Goal: Information Seeking & Learning: Learn about a topic

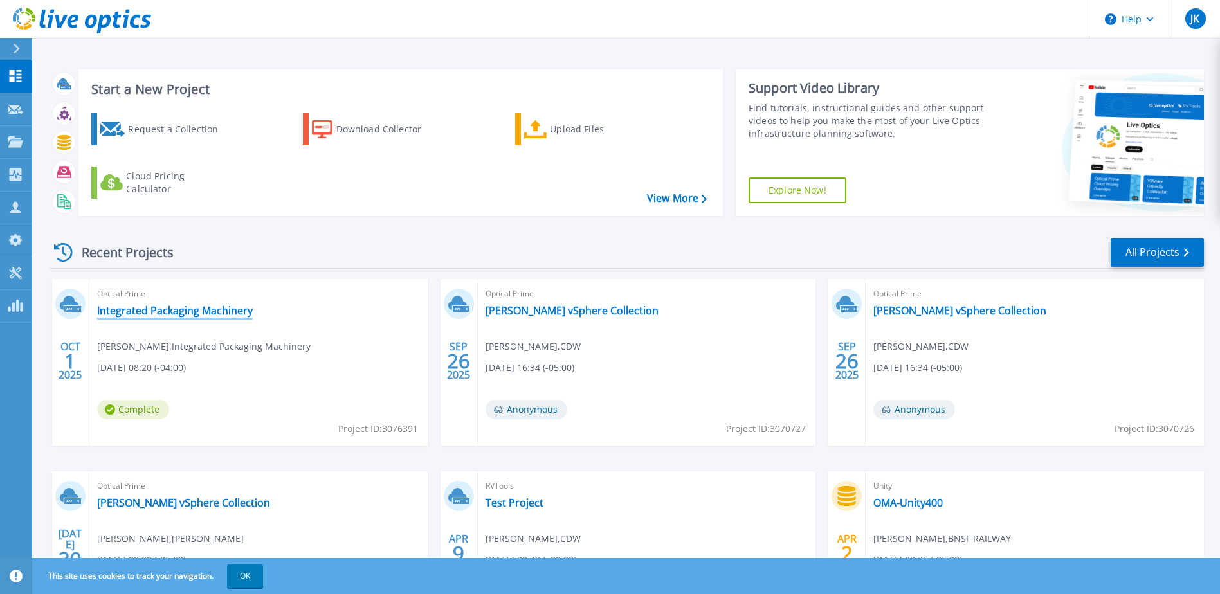
click at [165, 310] on link "Integrated Packaging Machinery" at bounding box center [175, 310] width 156 height 13
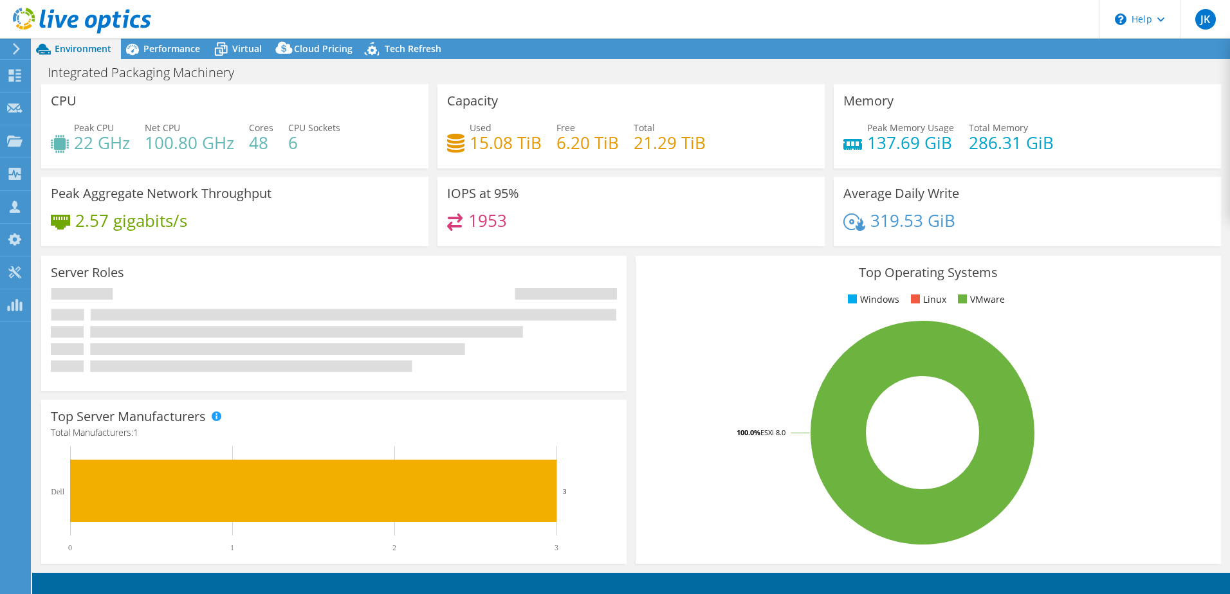
select select "USD"
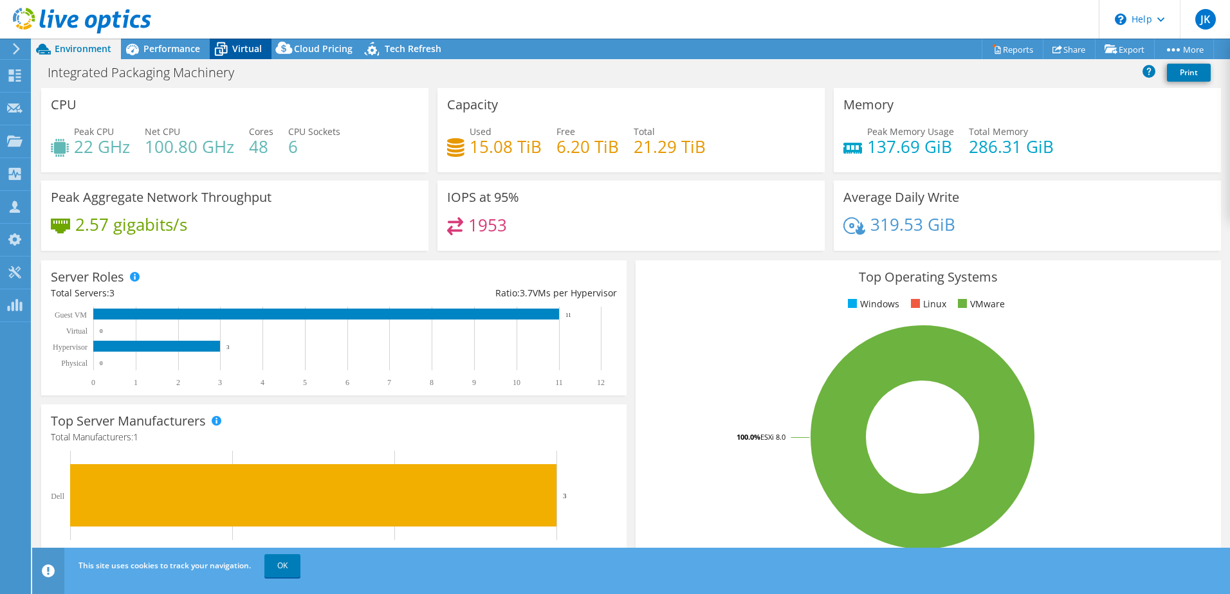
click at [249, 45] on span "Virtual" at bounding box center [247, 48] width 30 height 12
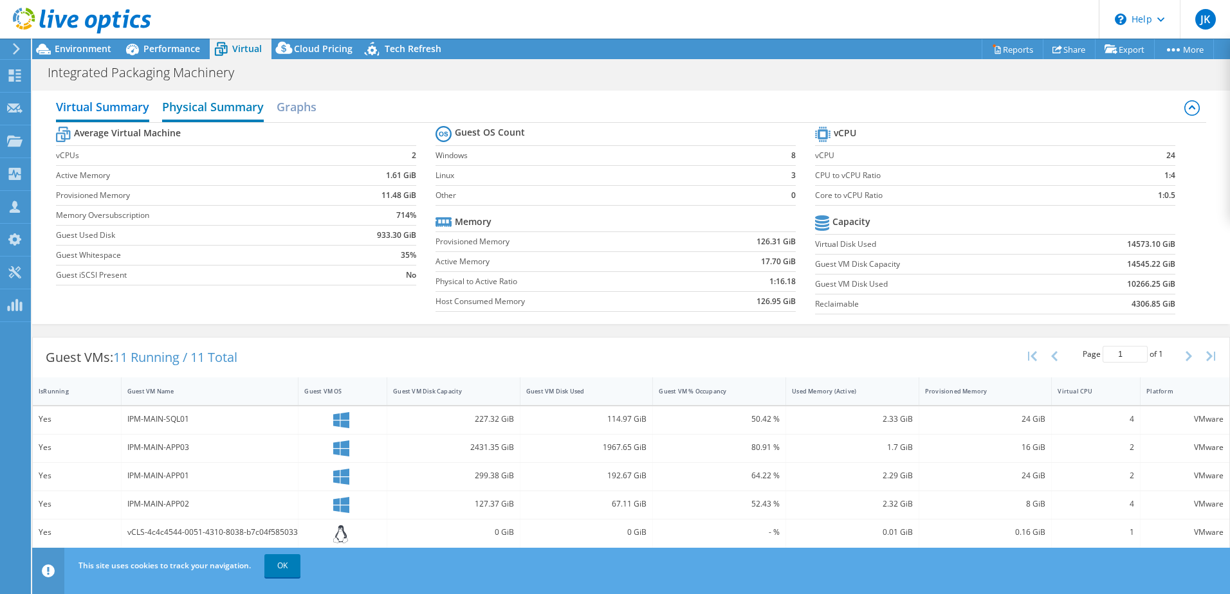
click at [207, 105] on h2 "Physical Summary" at bounding box center [213, 108] width 102 height 28
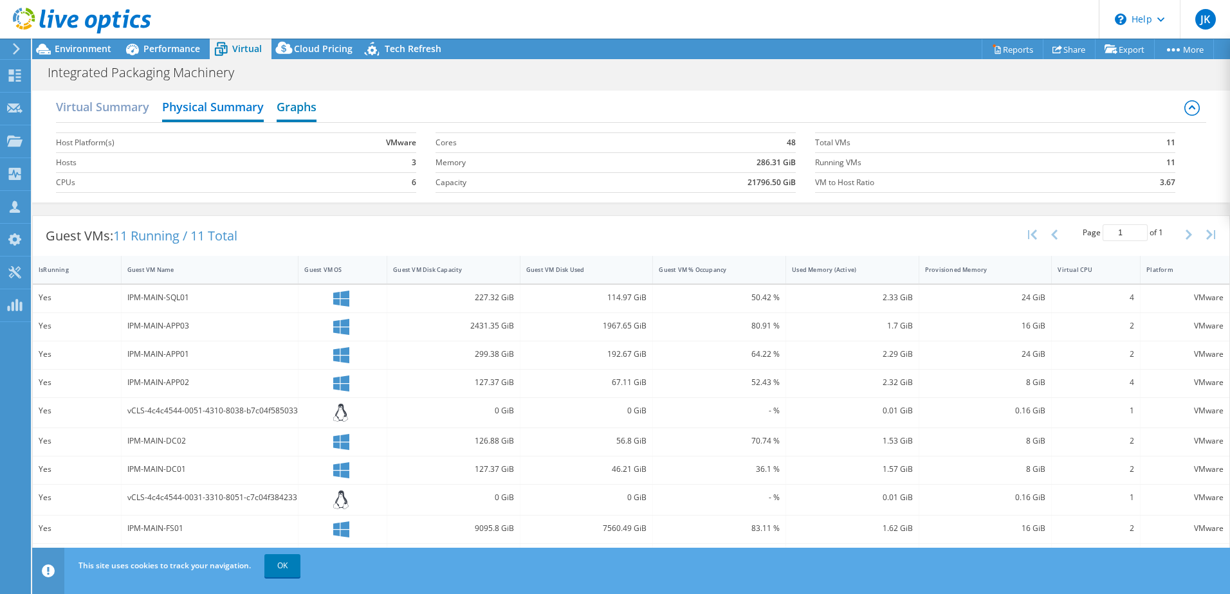
click at [291, 103] on h2 "Graphs" at bounding box center [297, 108] width 40 height 28
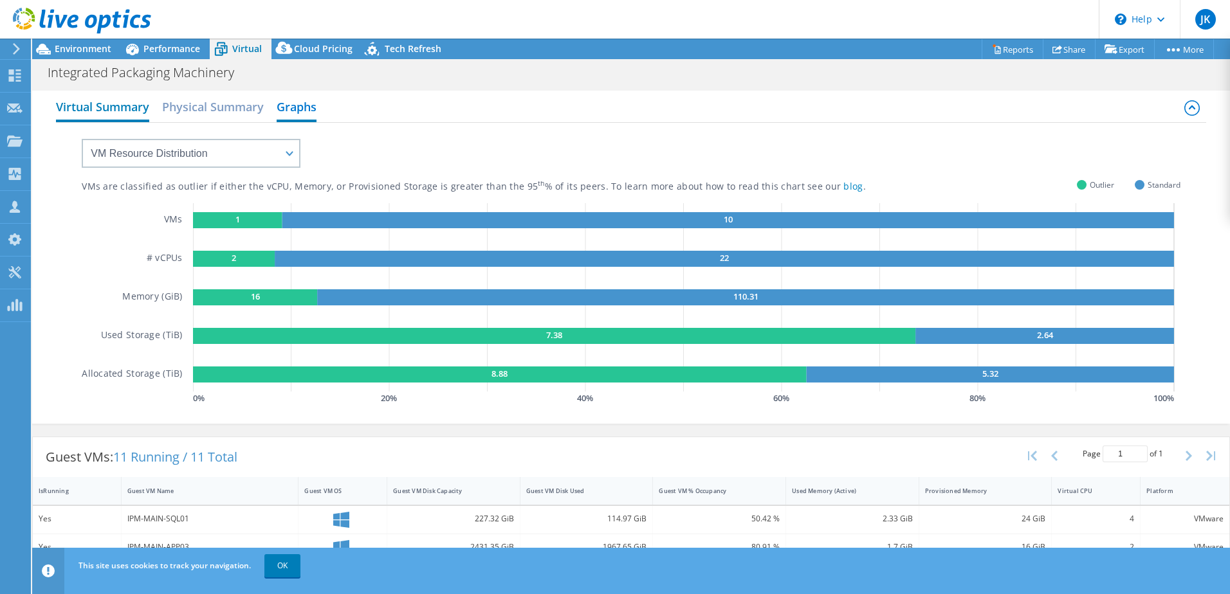
click at [100, 105] on h2 "Virtual Summary" at bounding box center [102, 108] width 93 height 28
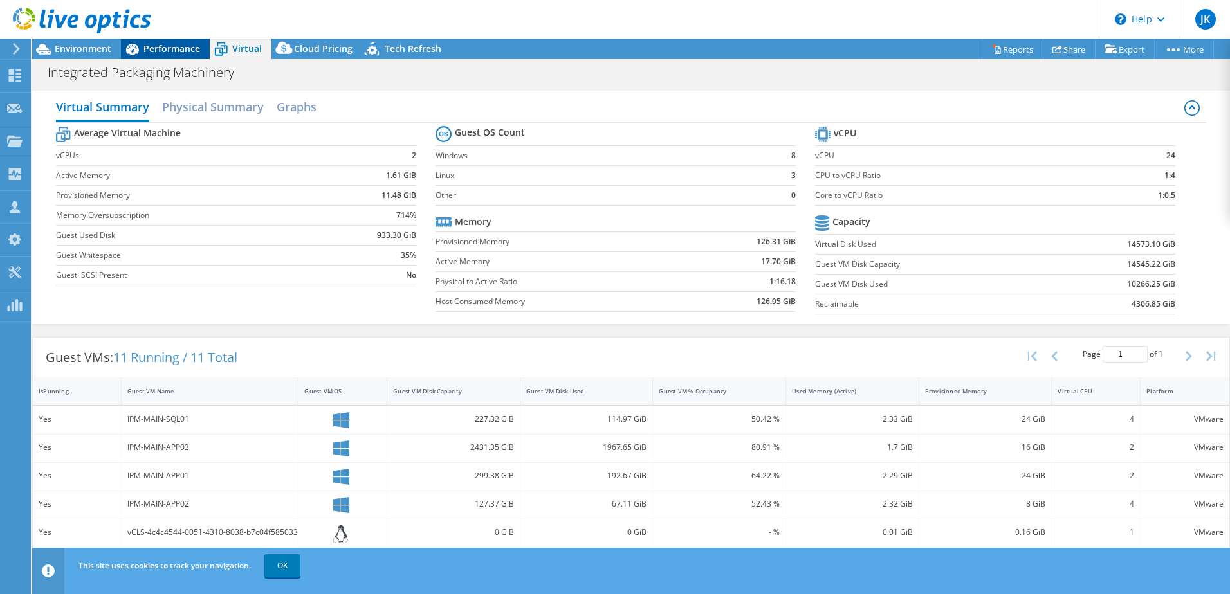
click at [165, 50] on span "Performance" at bounding box center [171, 48] width 57 height 12
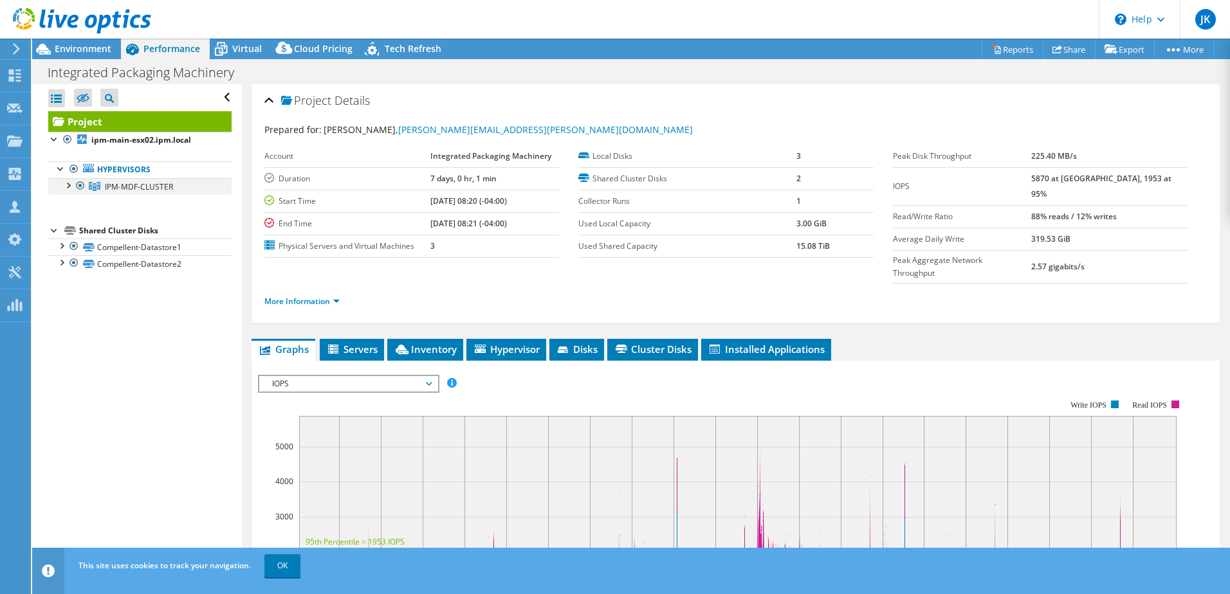
click at [67, 187] on div at bounding box center [67, 184] width 13 height 13
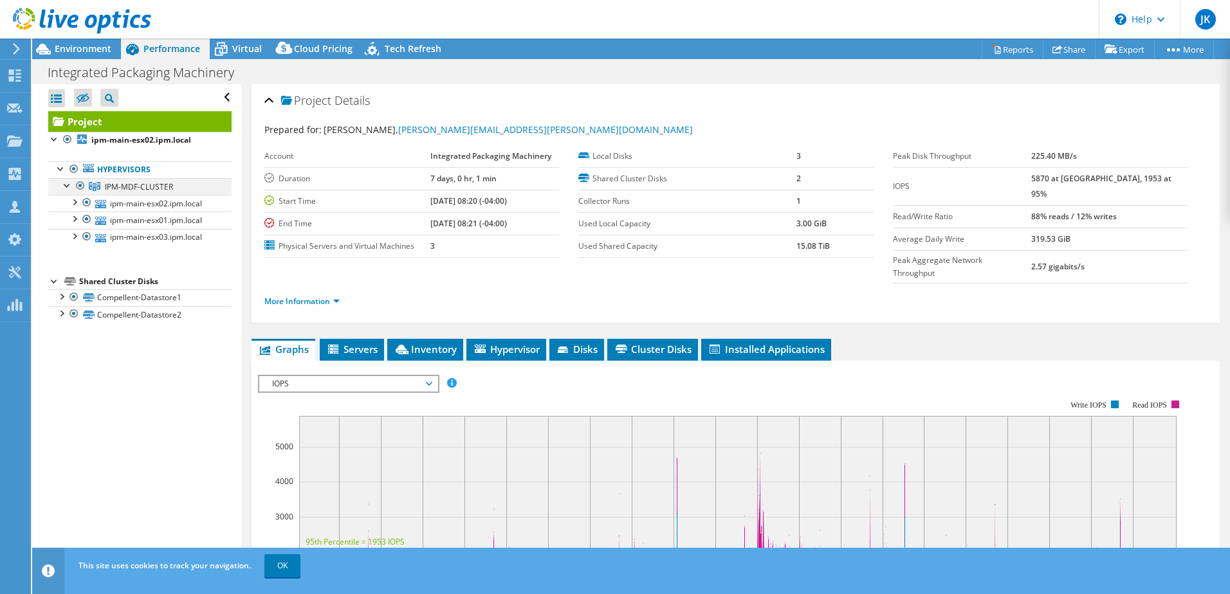
click at [67, 187] on div at bounding box center [67, 184] width 13 height 13
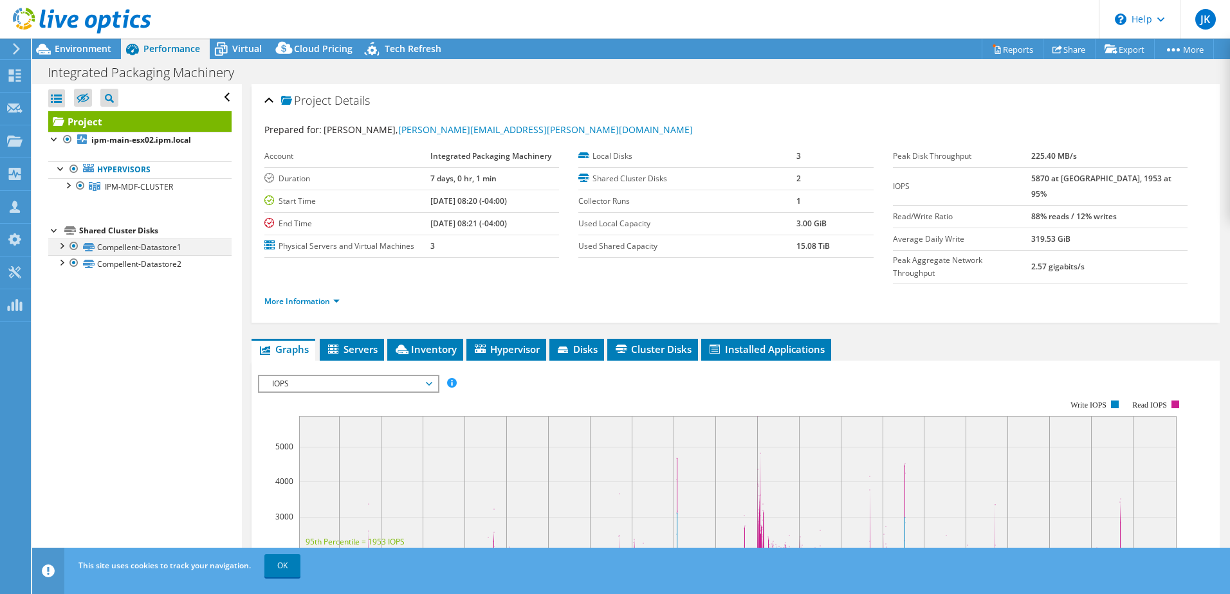
click at [62, 239] on div at bounding box center [61, 245] width 13 height 13
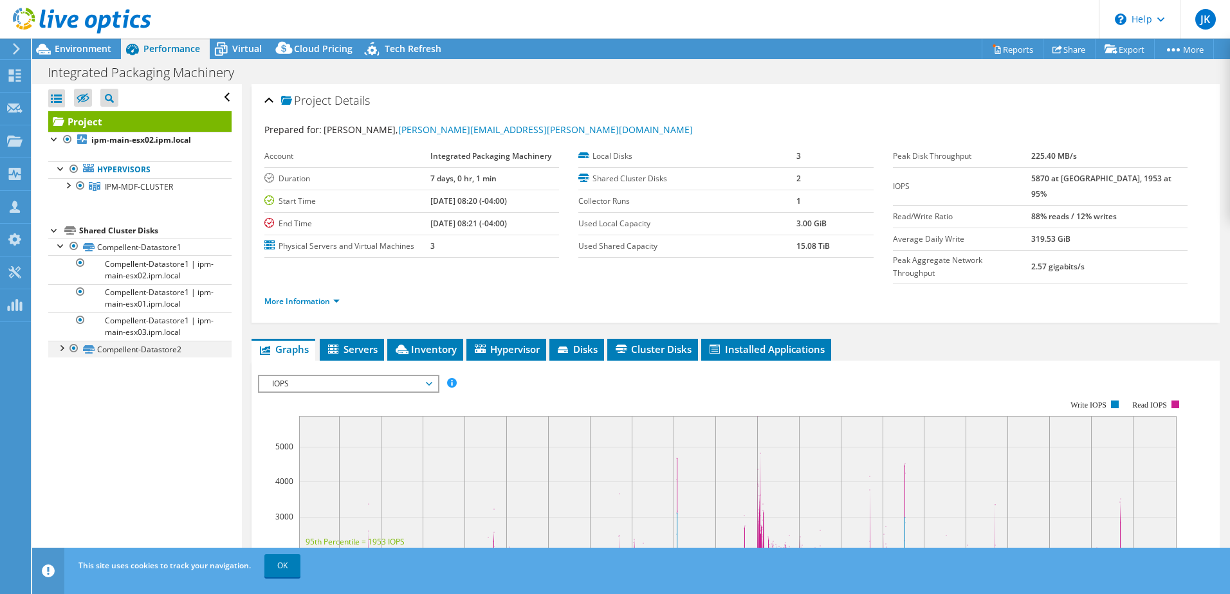
click at [58, 348] on div at bounding box center [61, 347] width 13 height 13
click at [60, 245] on div at bounding box center [61, 245] width 13 height 13
click at [59, 266] on div at bounding box center [61, 261] width 13 height 13
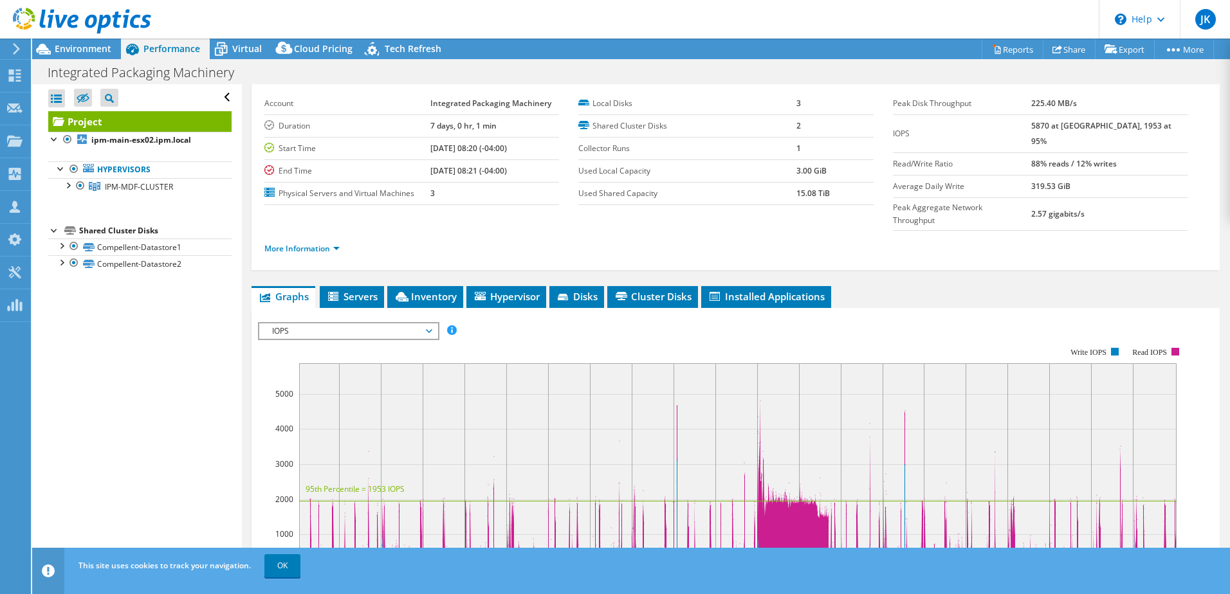
scroll to position [129, 0]
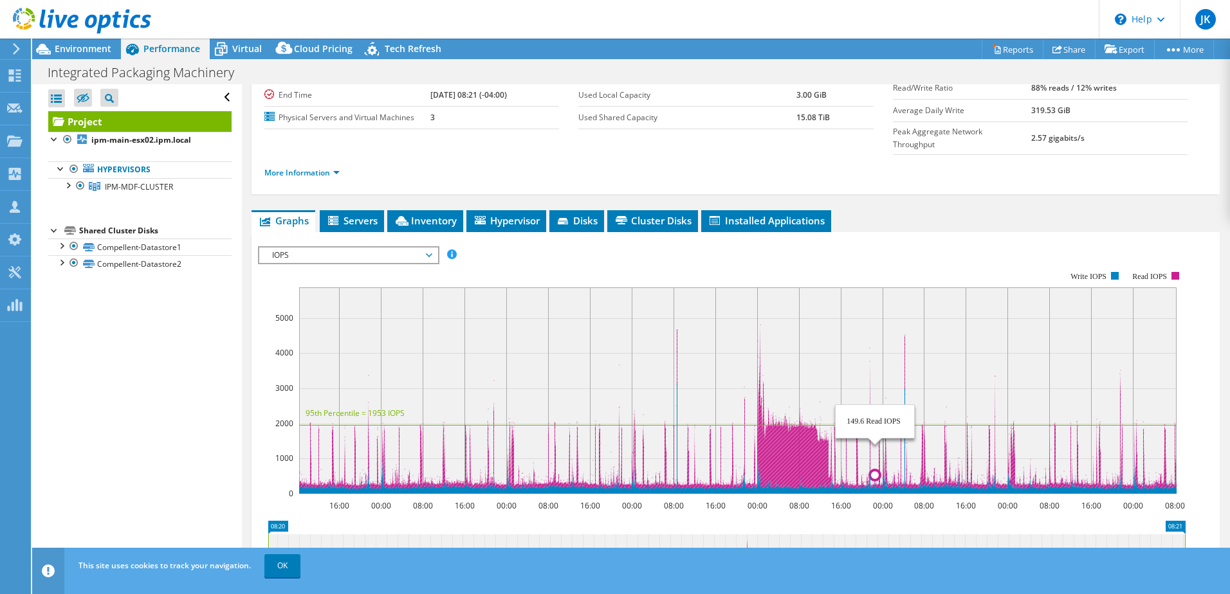
click at [874, 313] on rect at bounding box center [737, 390] width 877 height 206
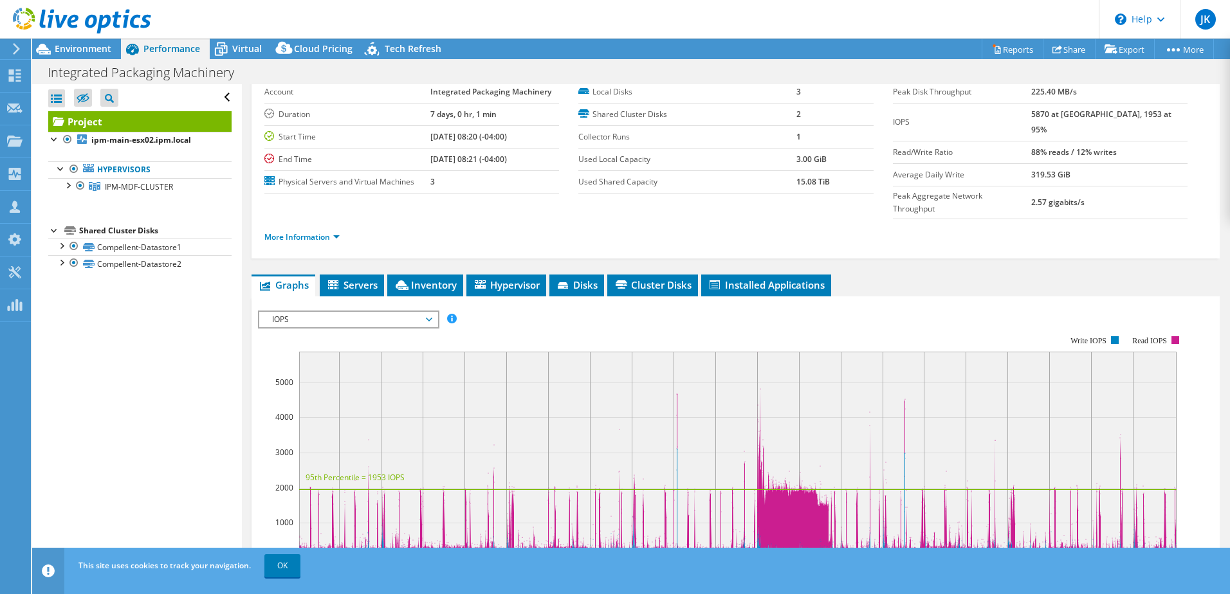
scroll to position [0, 0]
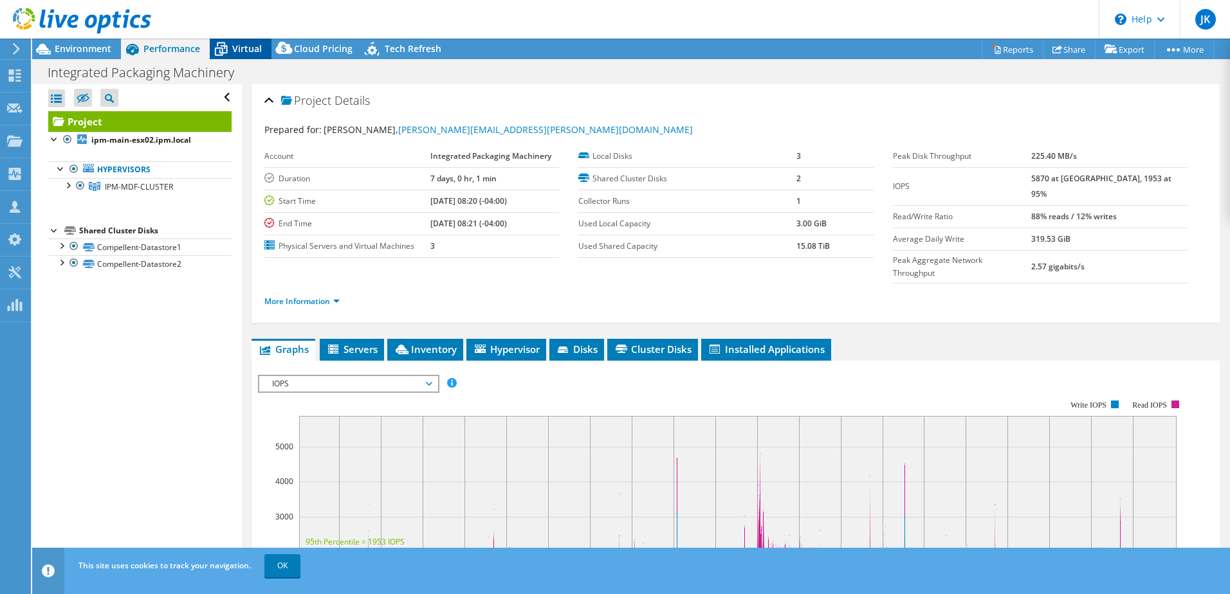
click at [226, 51] on icon at bounding box center [221, 50] width 13 height 10
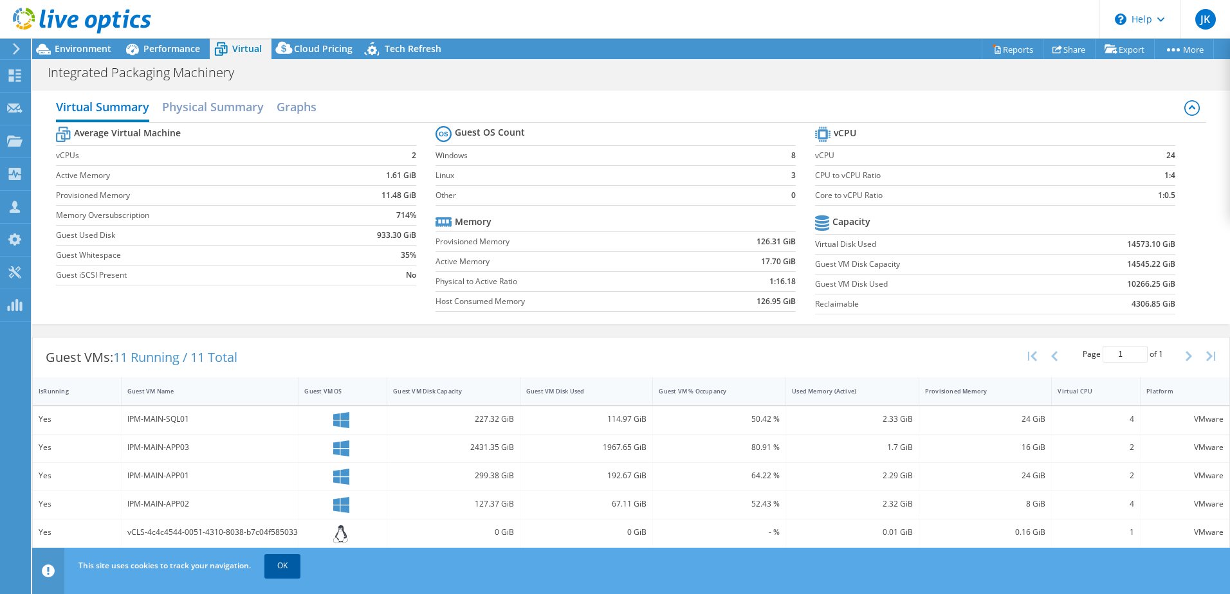
click at [274, 564] on link "OK" at bounding box center [282, 565] width 36 height 23
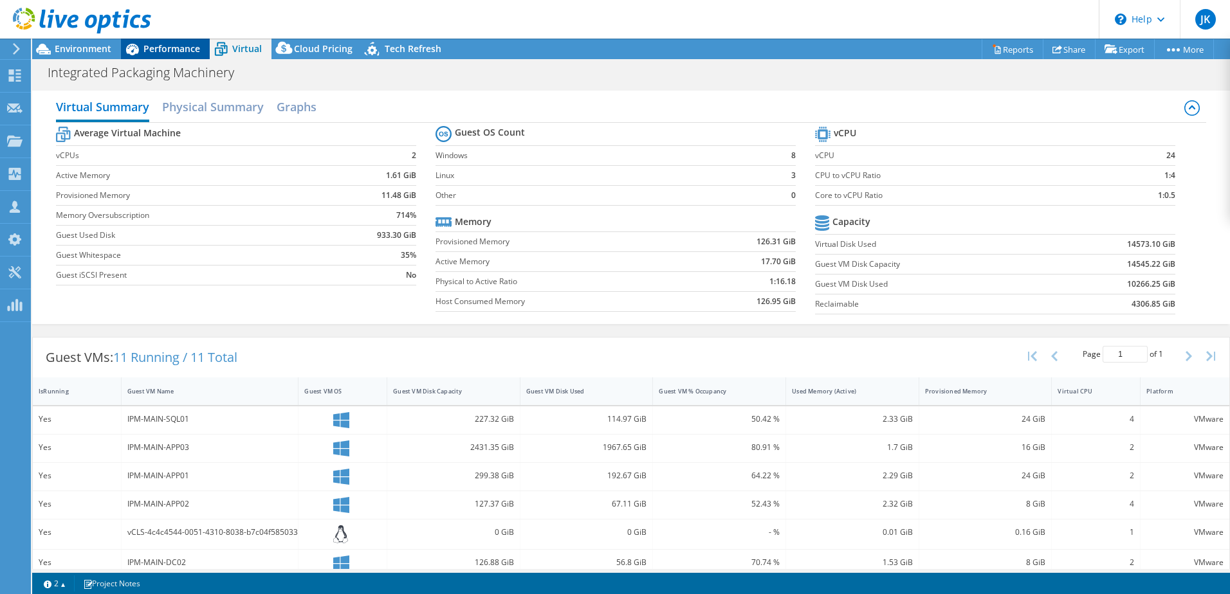
click at [161, 42] on span "Performance" at bounding box center [171, 48] width 57 height 12
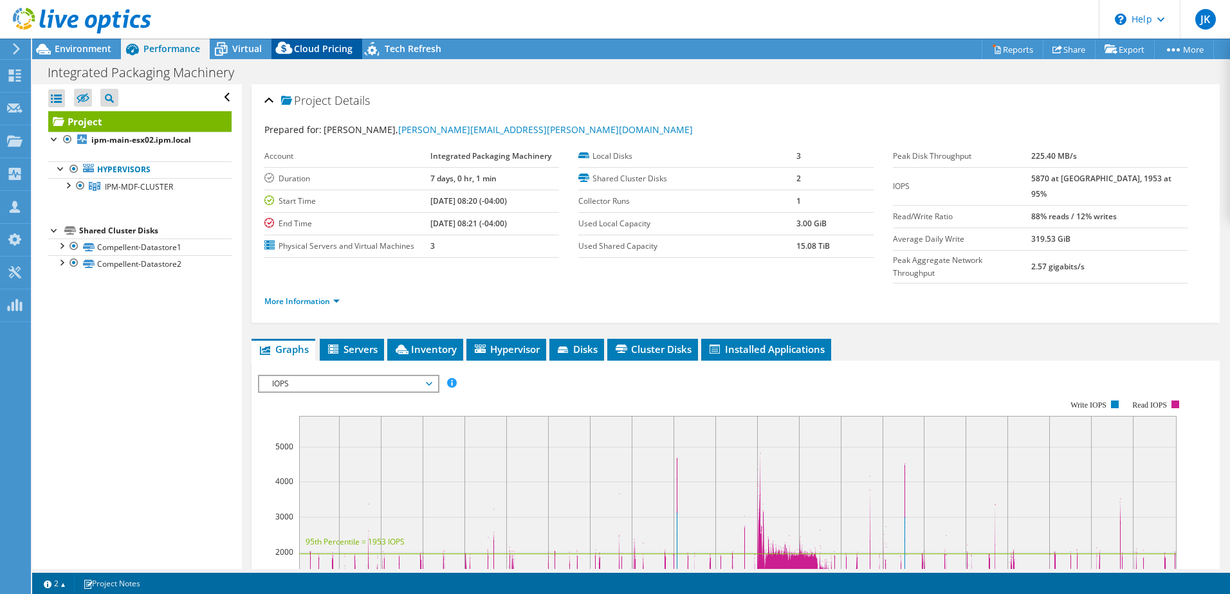
click at [293, 44] on icon at bounding box center [284, 51] width 26 height 26
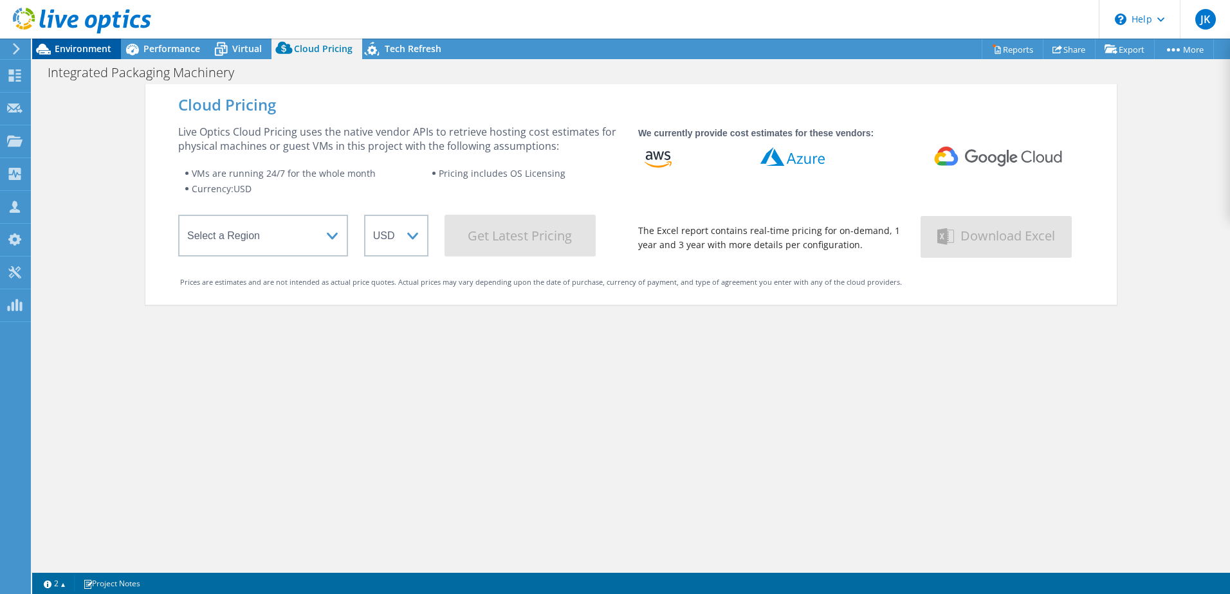
click at [86, 43] on span "Environment" at bounding box center [83, 48] width 57 height 12
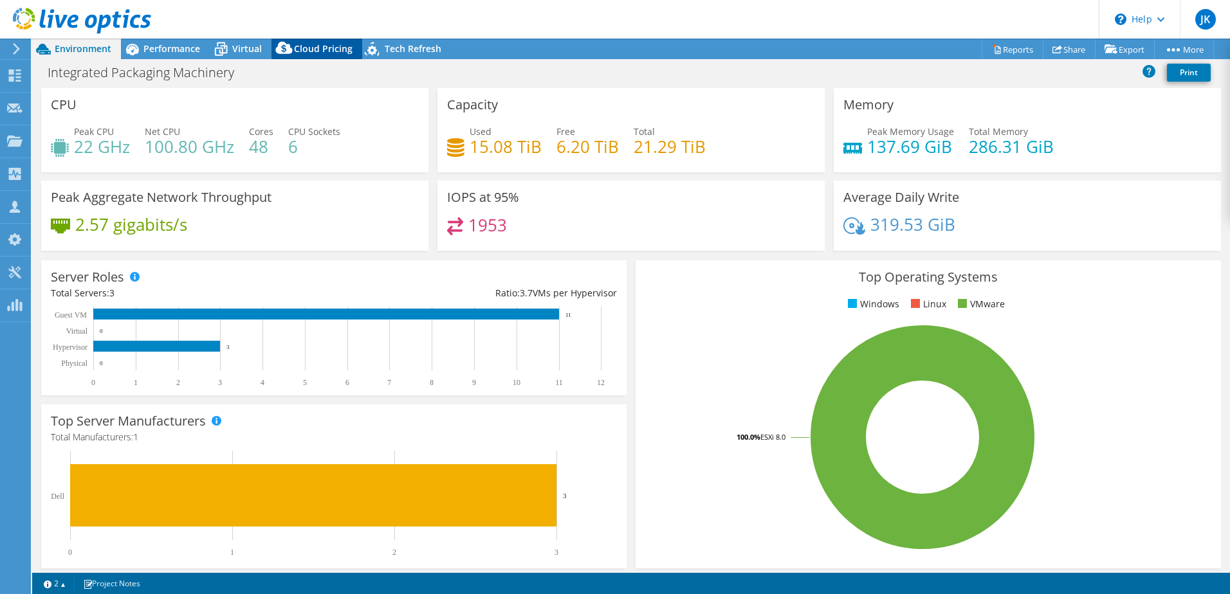
click at [296, 45] on span "Cloud Pricing" at bounding box center [323, 48] width 59 height 12
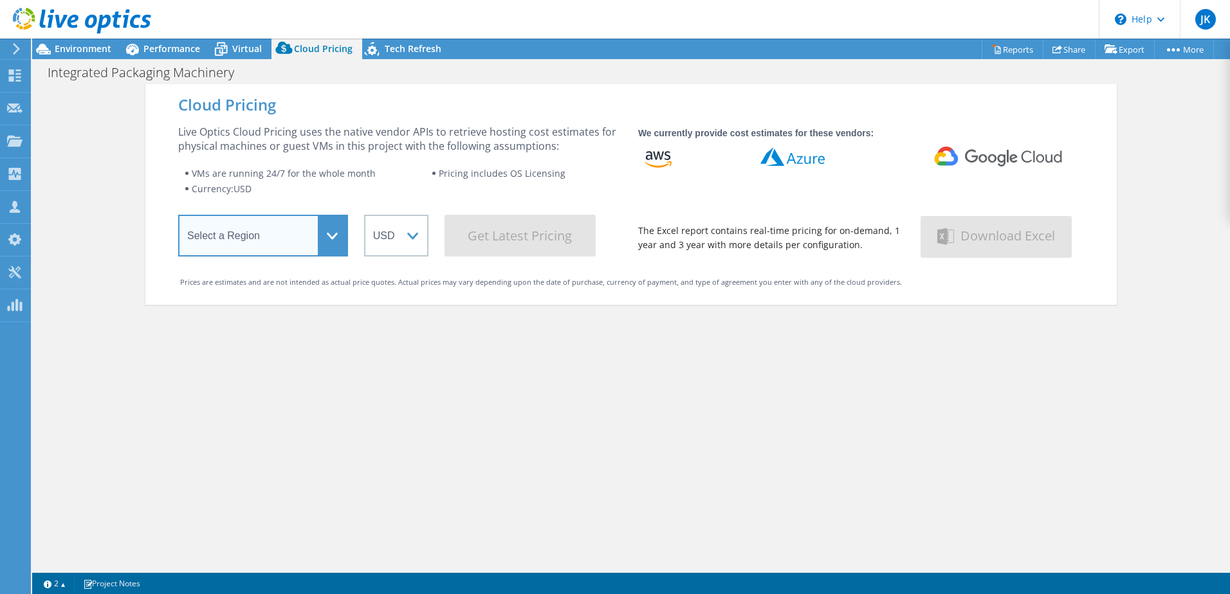
click at [330, 235] on select "Select a Region Asia Pacific (Hong Kong) Asia Pacific (Mumbai) Asia Pacific (Se…" at bounding box center [263, 236] width 170 height 42
select select "USEast"
click at [178, 217] on select "Select a Region Asia Pacific (Hong Kong) Asia Pacific (Mumbai) Asia Pacific (Se…" at bounding box center [263, 236] width 170 height 42
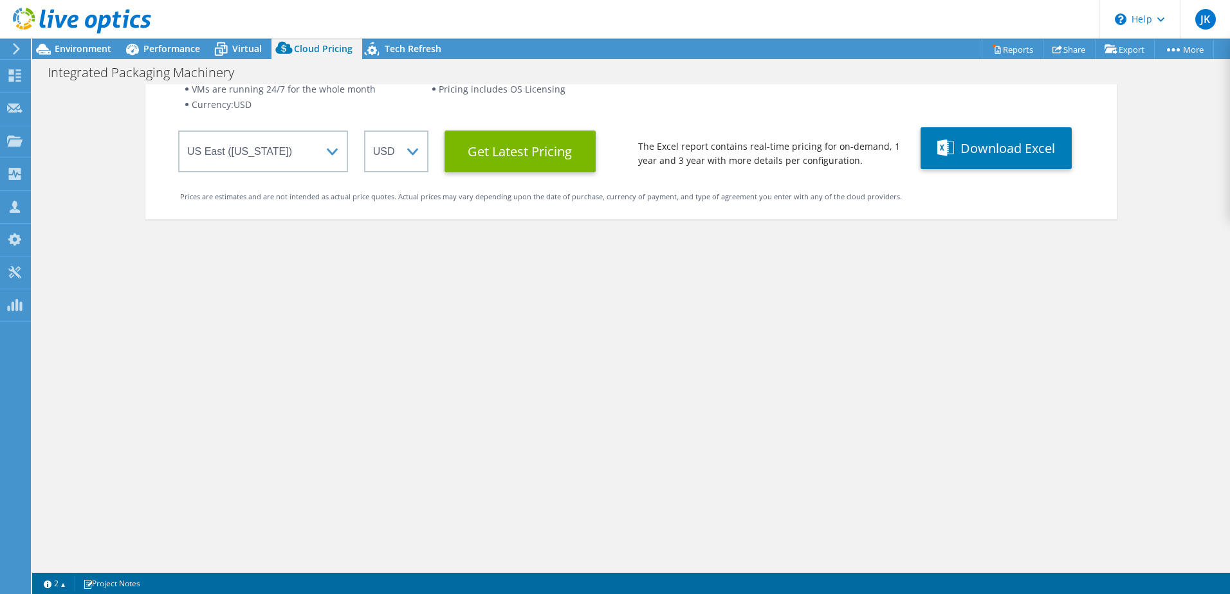
scroll to position [109, 0]
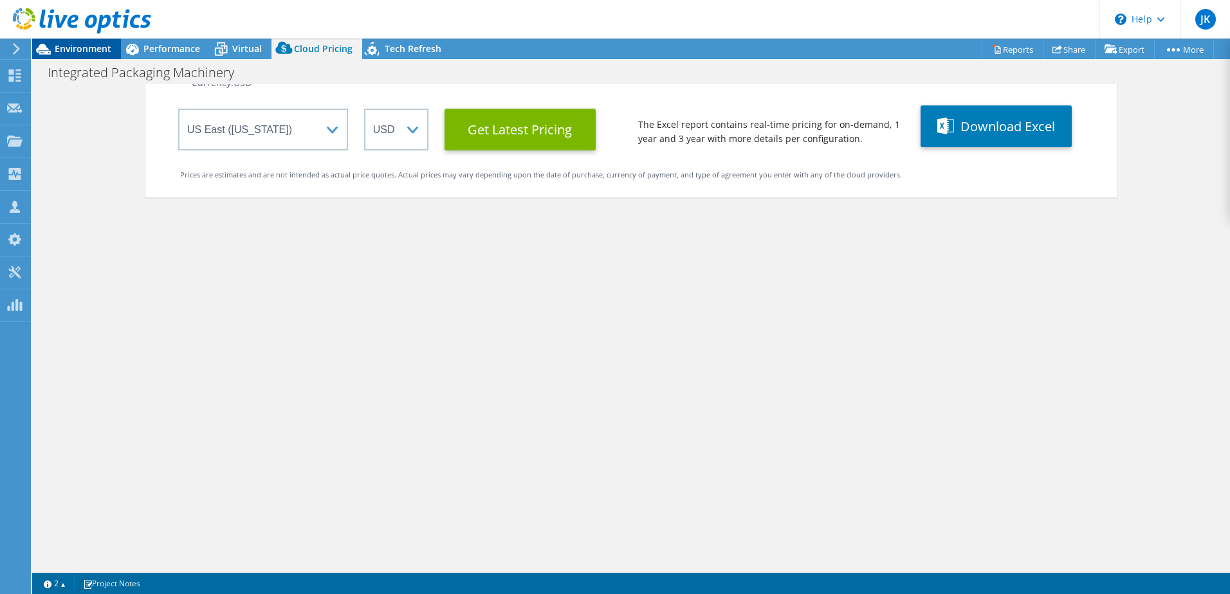
click at [104, 45] on span "Environment" at bounding box center [83, 48] width 57 height 12
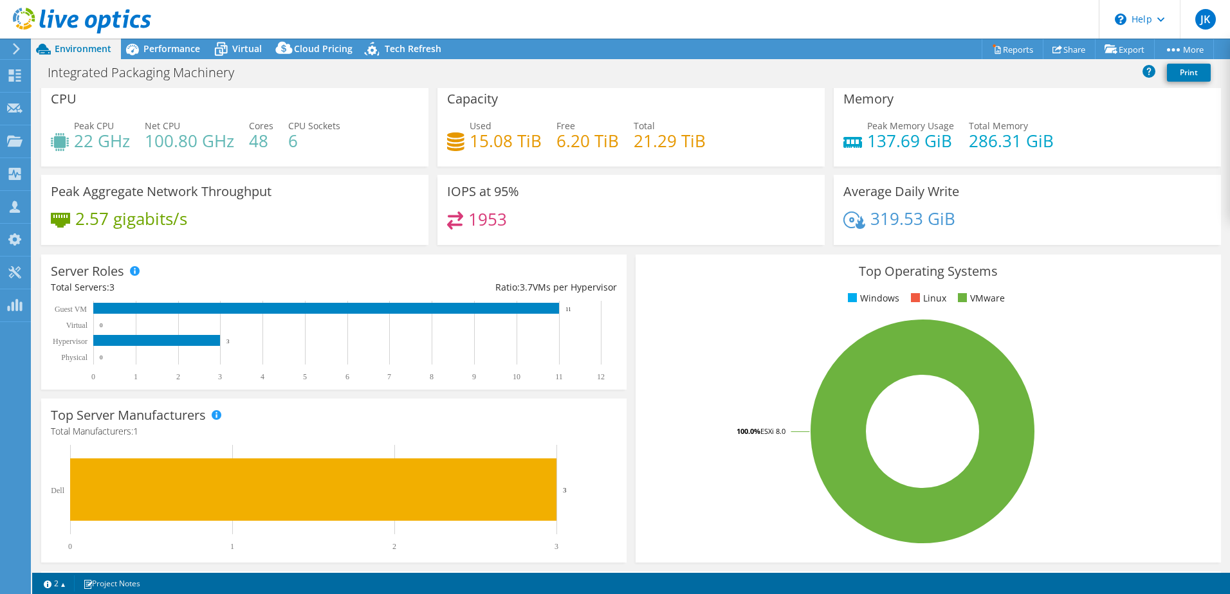
scroll to position [0, 0]
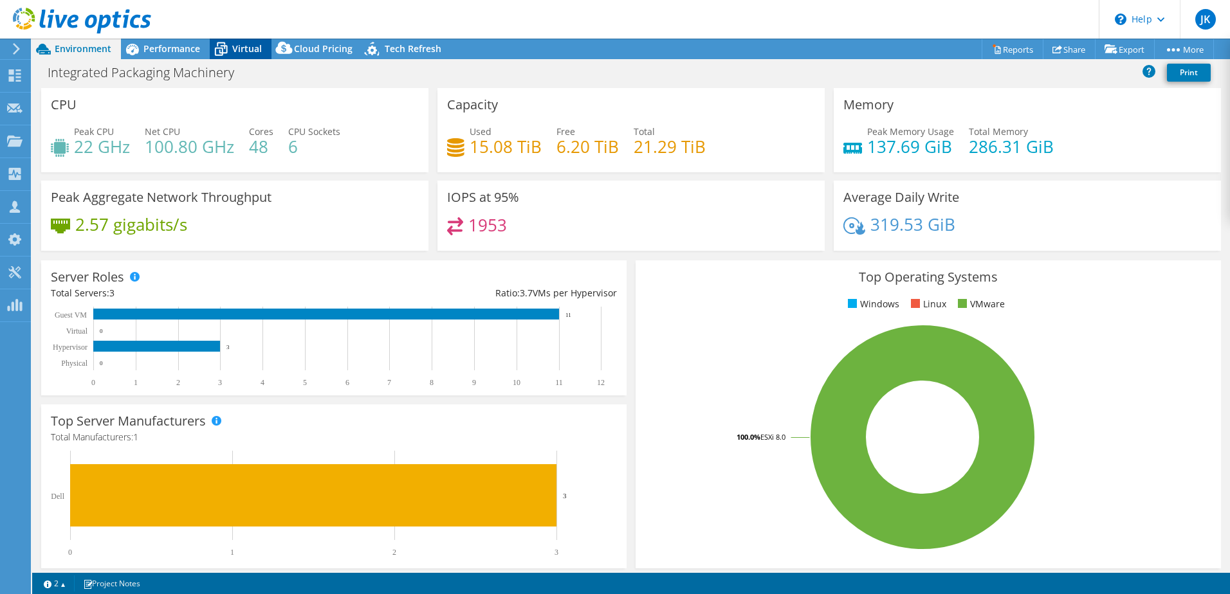
click at [233, 42] on div "Virtual" at bounding box center [241, 49] width 62 height 21
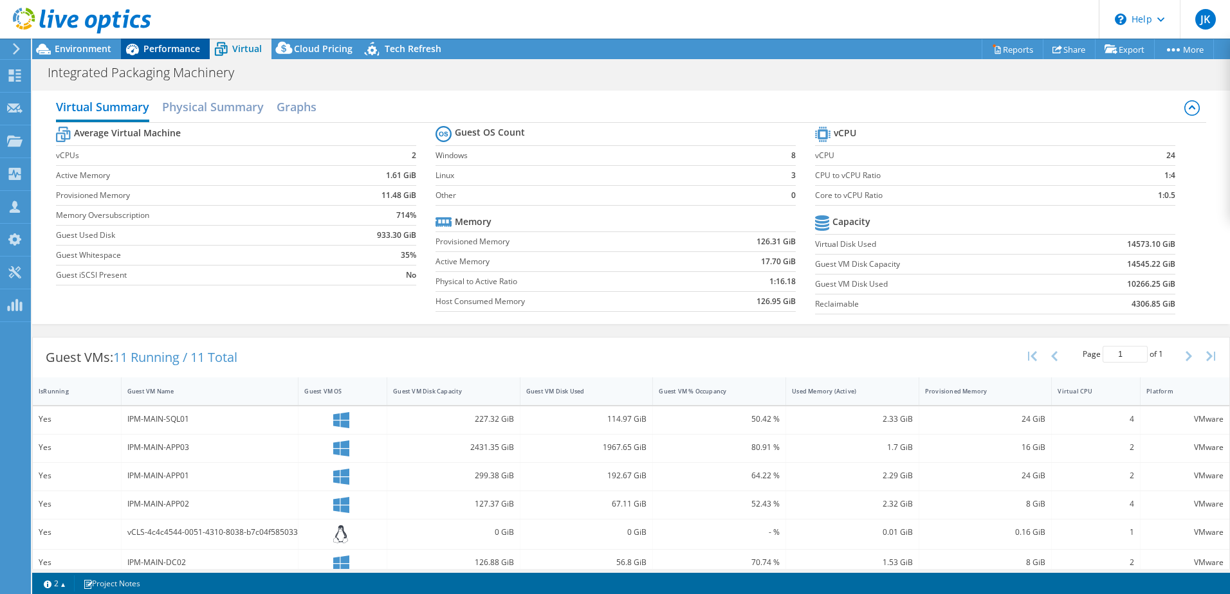
click at [161, 54] on span "Performance" at bounding box center [171, 48] width 57 height 12
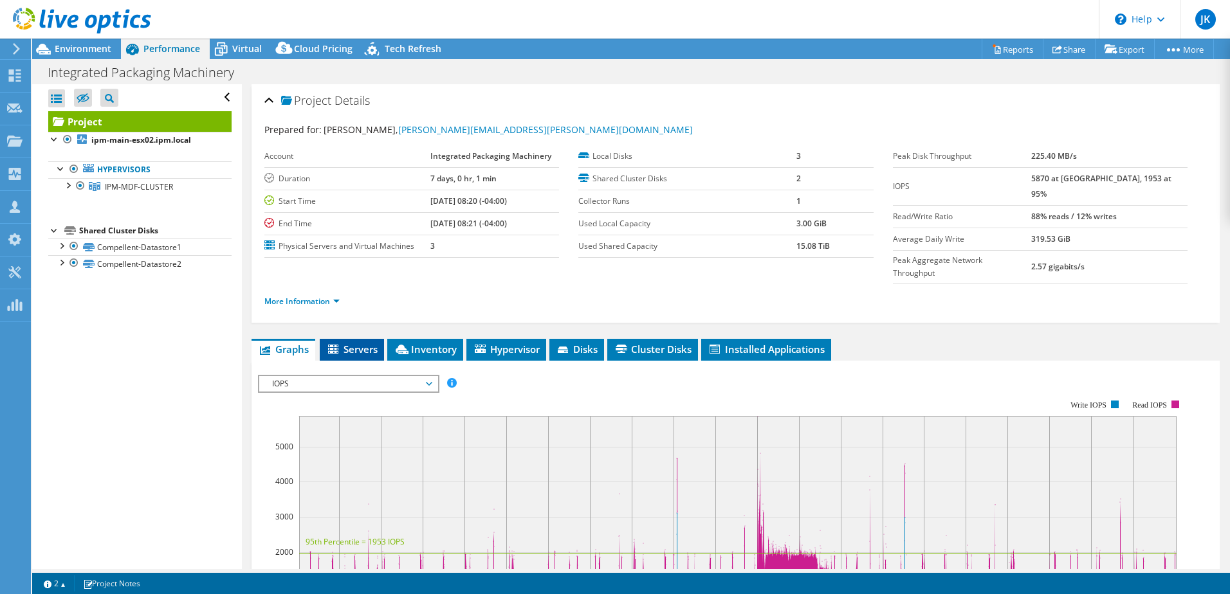
click at [353, 343] on span "Servers" at bounding box center [351, 349] width 51 height 13
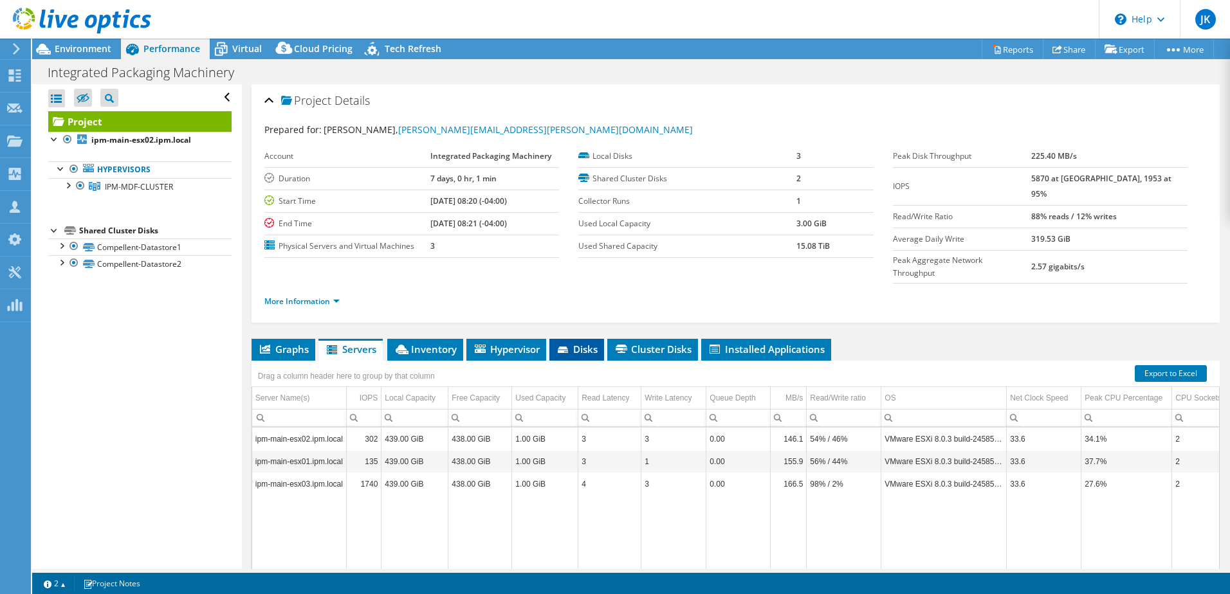
click at [576, 339] on li "Disks" at bounding box center [576, 350] width 55 height 22
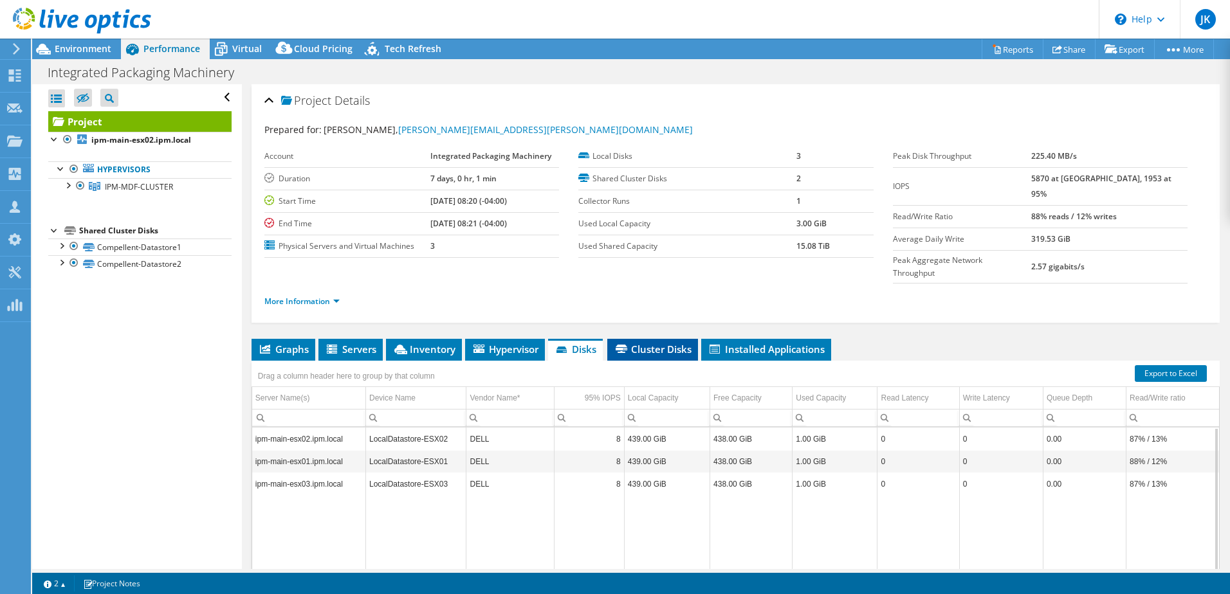
click at [684, 343] on span "Cluster Disks" at bounding box center [652, 349] width 78 height 13
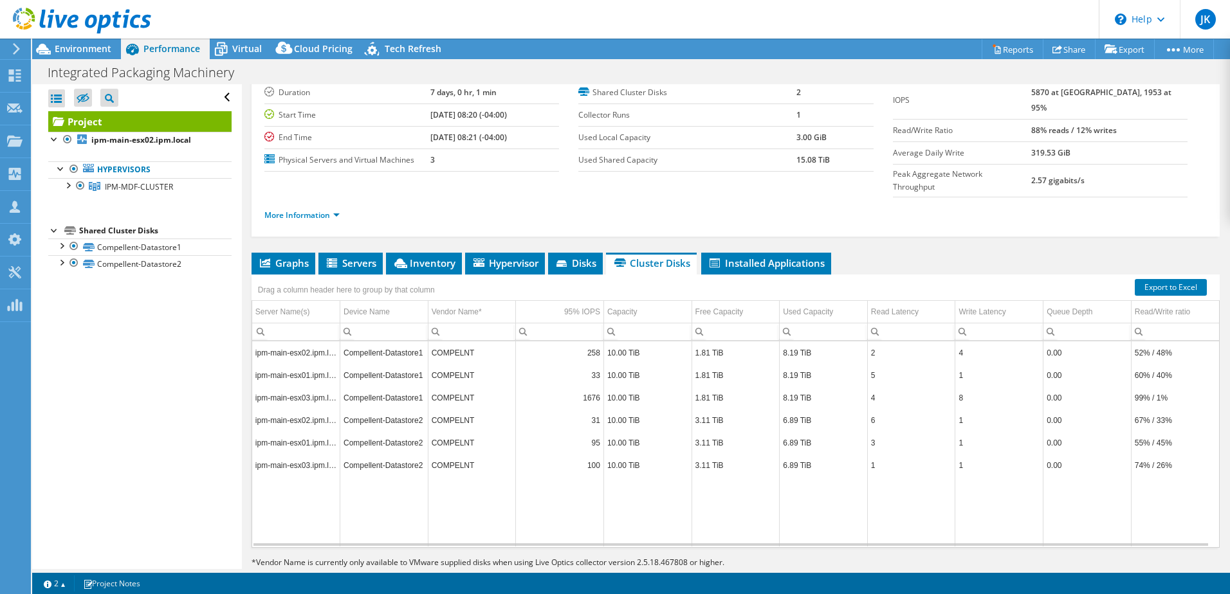
scroll to position [88, 0]
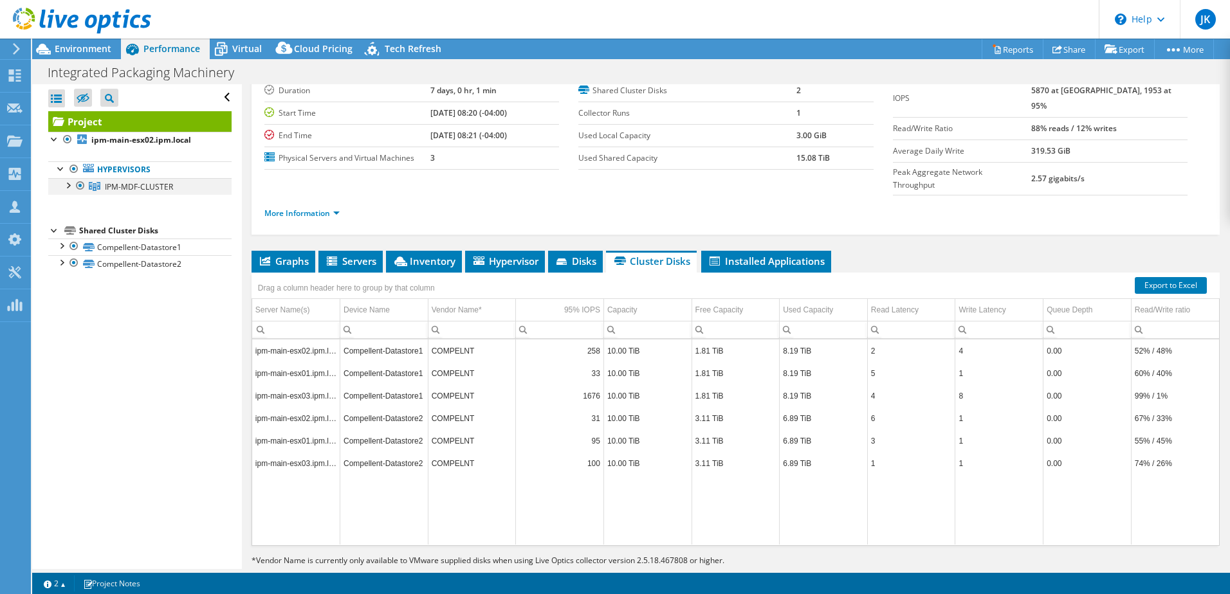
click at [71, 185] on div at bounding box center [67, 184] width 13 height 13
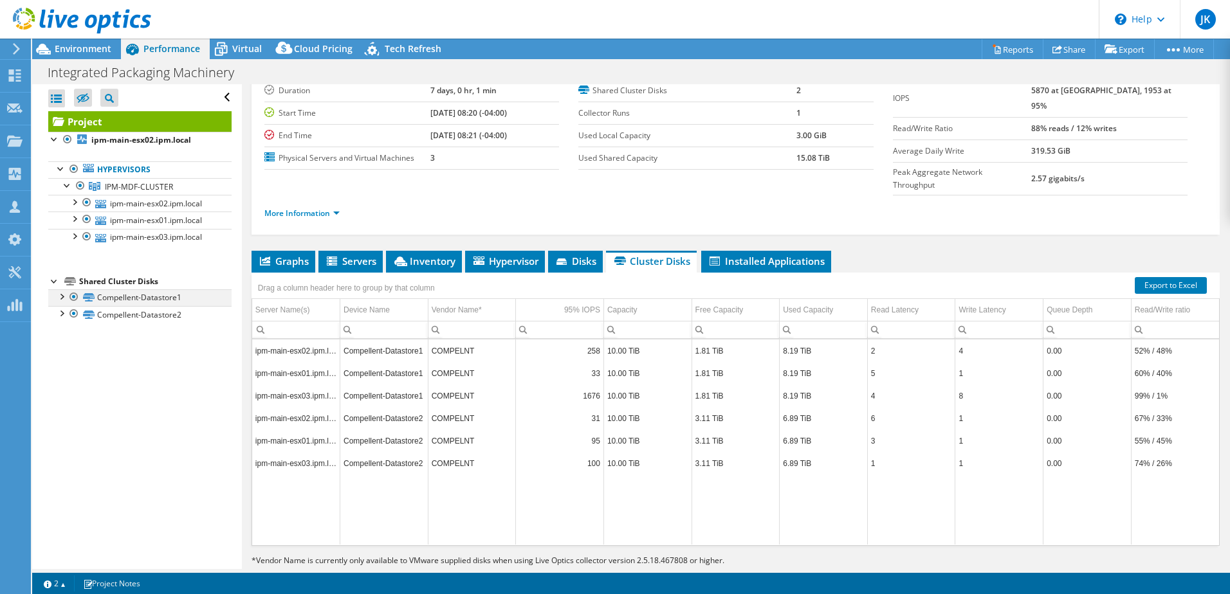
click at [61, 299] on div at bounding box center [61, 295] width 13 height 13
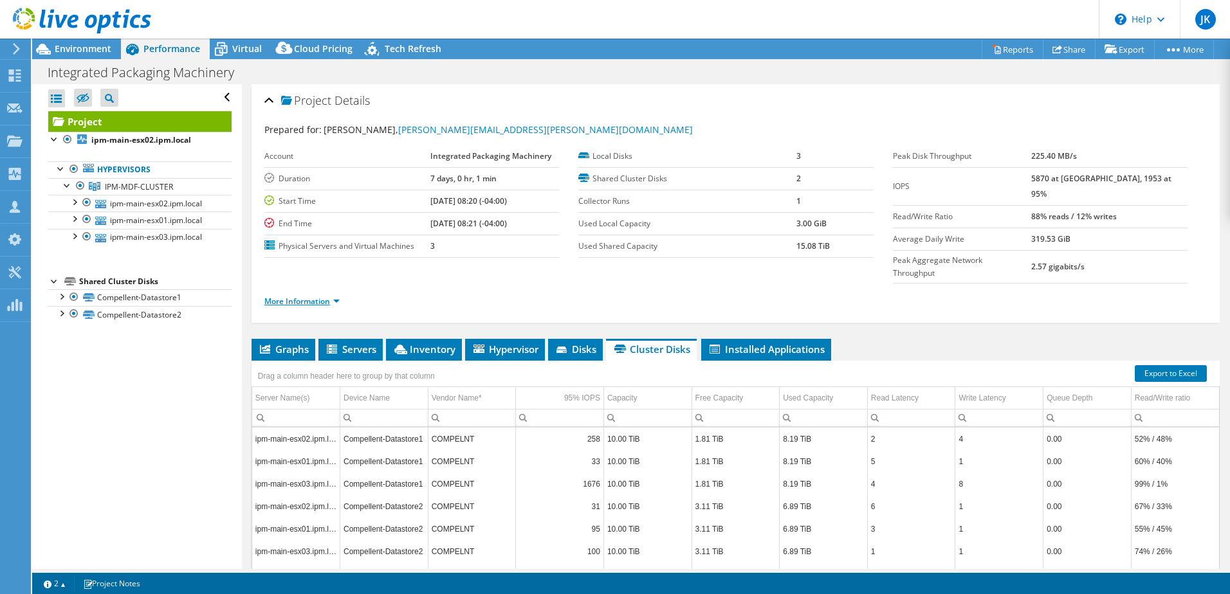
click at [334, 296] on link "More Information" at bounding box center [301, 301] width 75 height 11
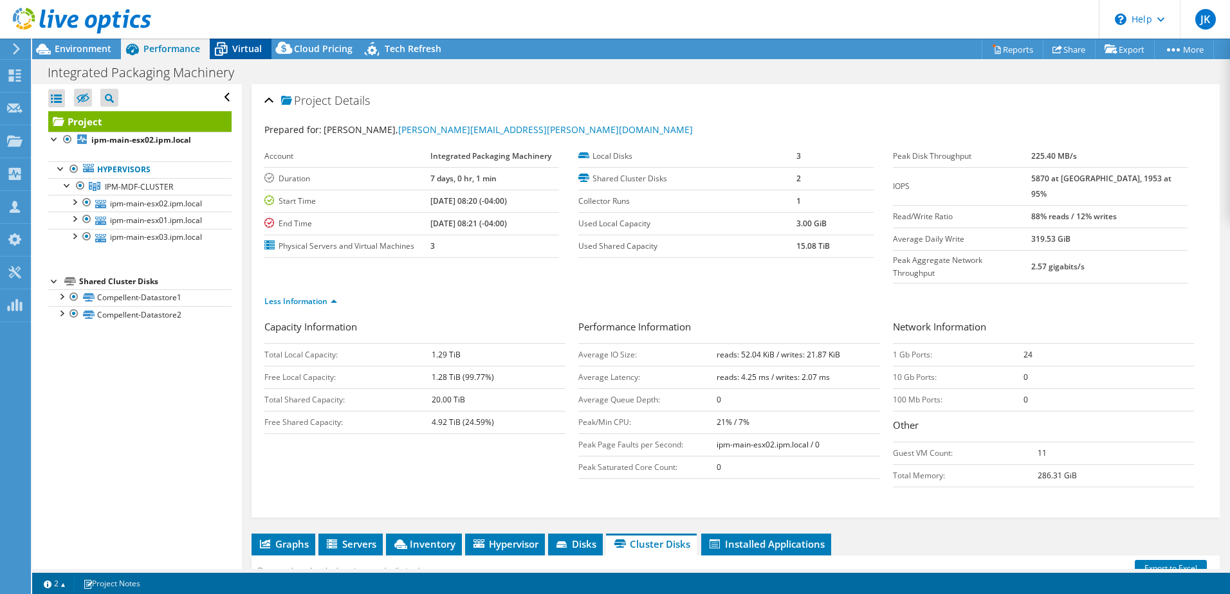
click at [246, 46] on span "Virtual" at bounding box center [247, 48] width 30 height 12
